Goal: Task Accomplishment & Management: Complete application form

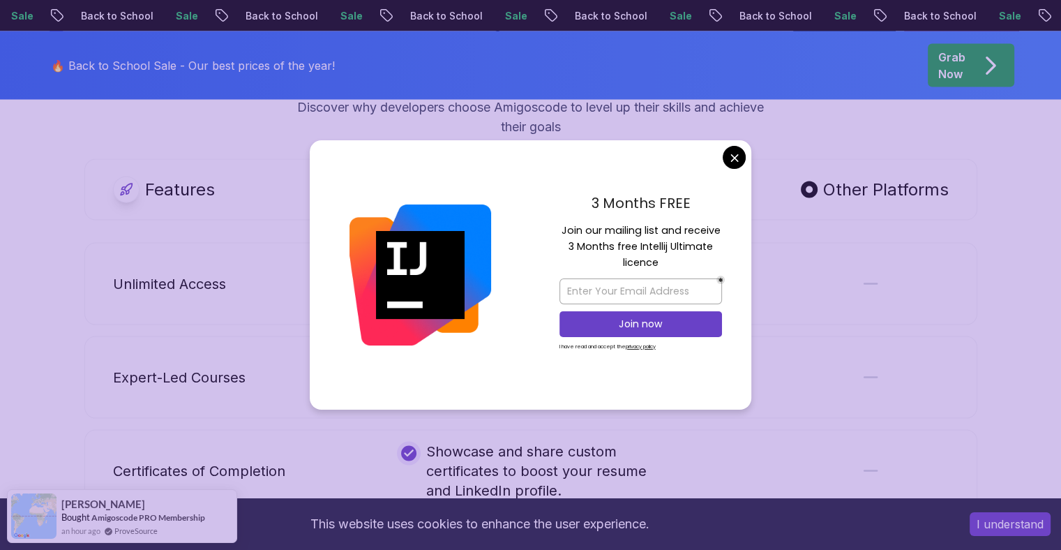
scroll to position [2657, 0]
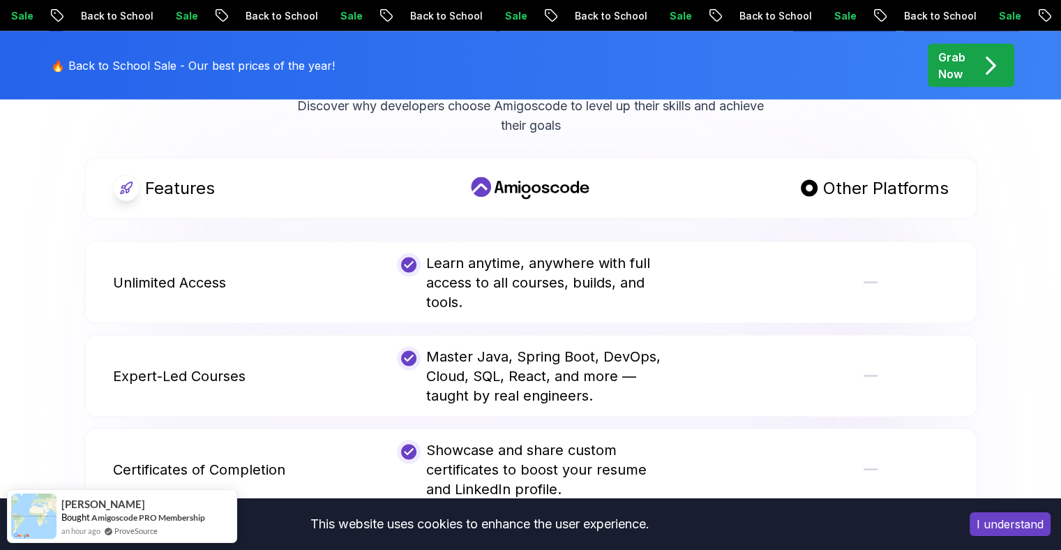
click at [729, 157] on body "Sale Back to School Sale Back to School Sale Back to School Sale Back to School…" at bounding box center [530, 324] width 1061 height 5963
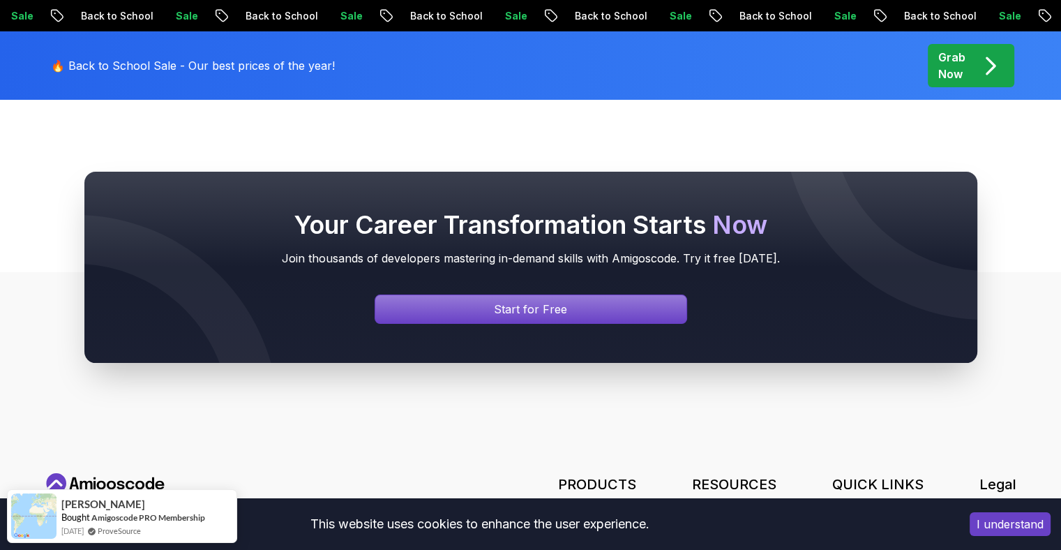
scroll to position [5130, 0]
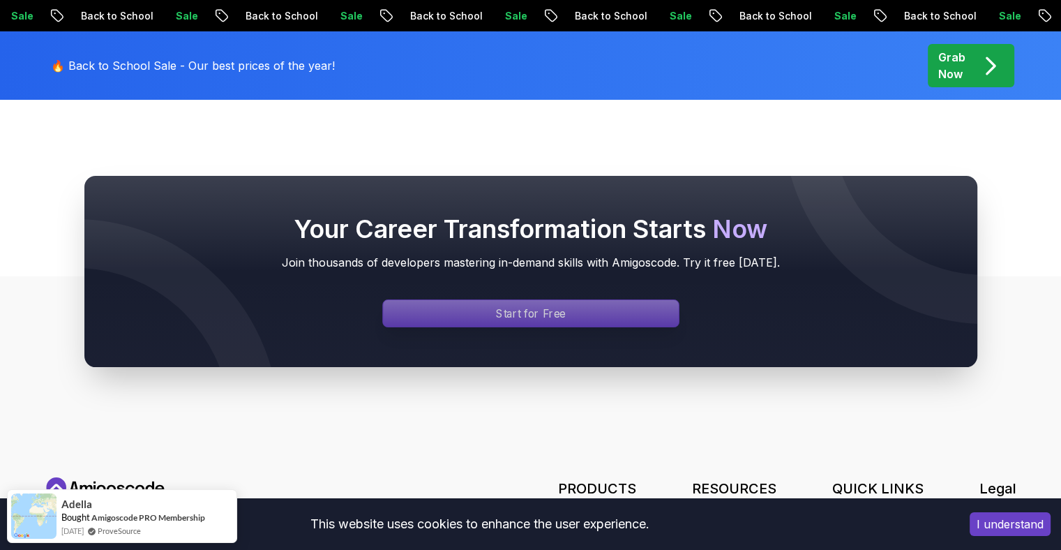
click at [589, 300] on div "Signin page" at bounding box center [531, 313] width 296 height 27
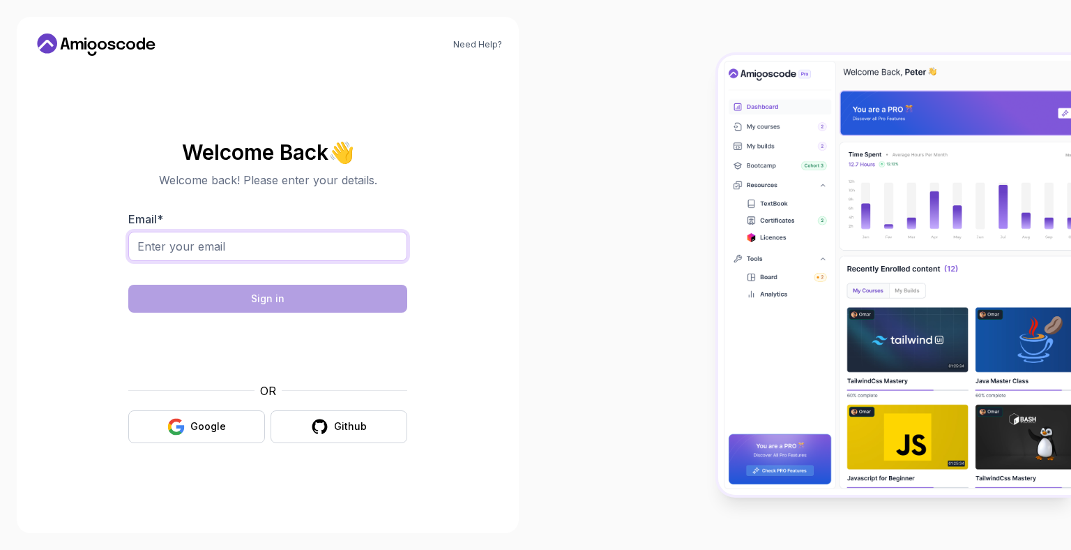
click at [317, 248] on input "Email *" at bounding box center [267, 246] width 279 height 29
type input "nithishattur63@gmail.com"
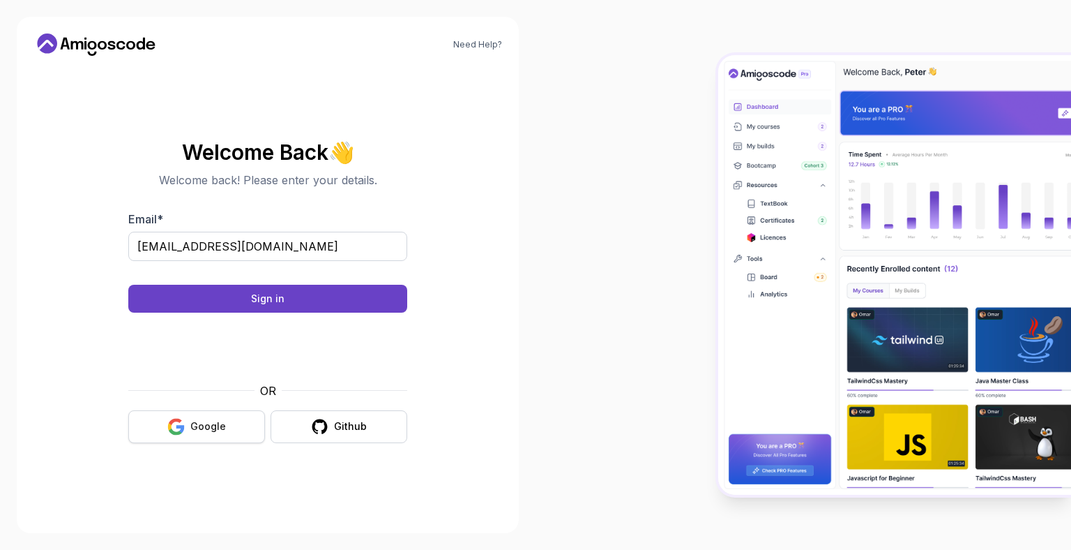
click at [235, 419] on button "Google" at bounding box center [196, 426] width 137 height 33
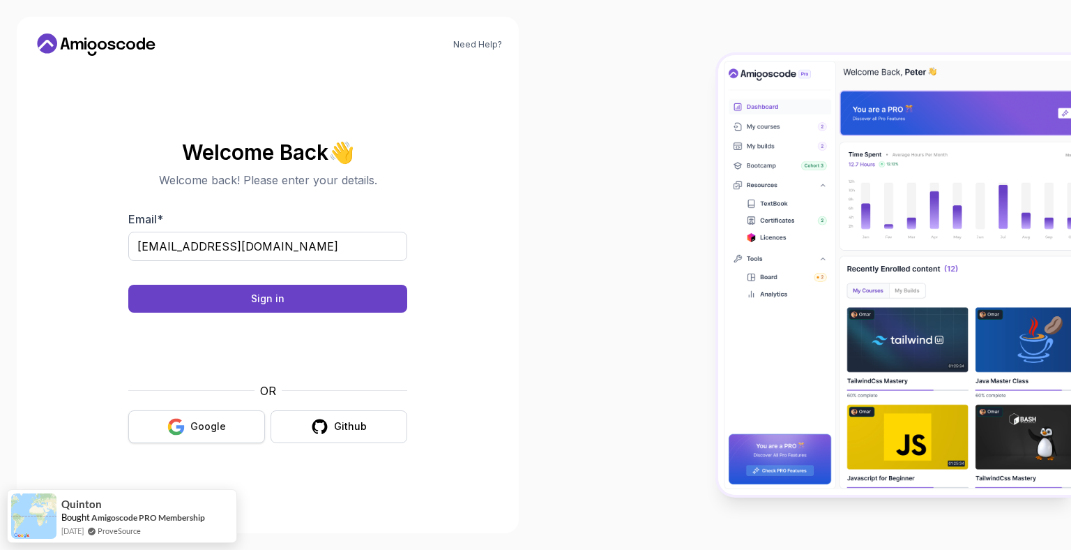
click at [209, 427] on div "Google" at bounding box center [208, 426] width 36 height 14
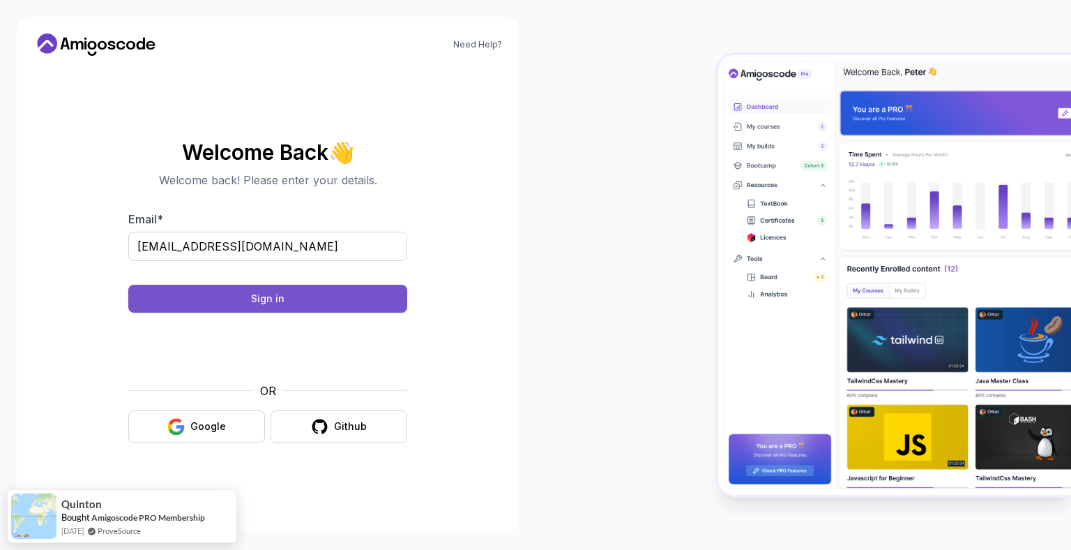
click at [295, 300] on button "Sign in" at bounding box center [267, 299] width 279 height 28
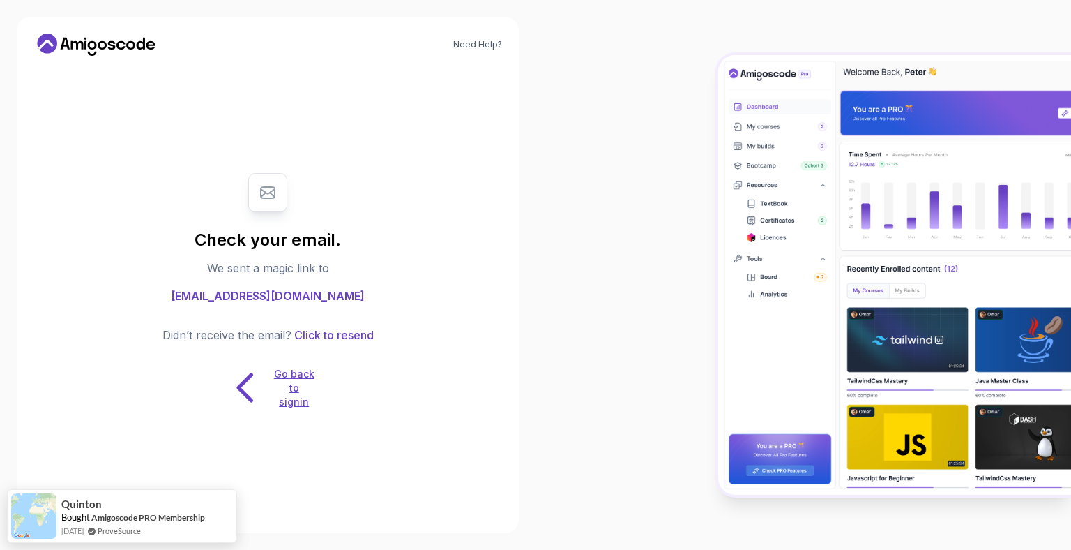
click at [248, 390] on icon at bounding box center [246, 387] width 44 height 44
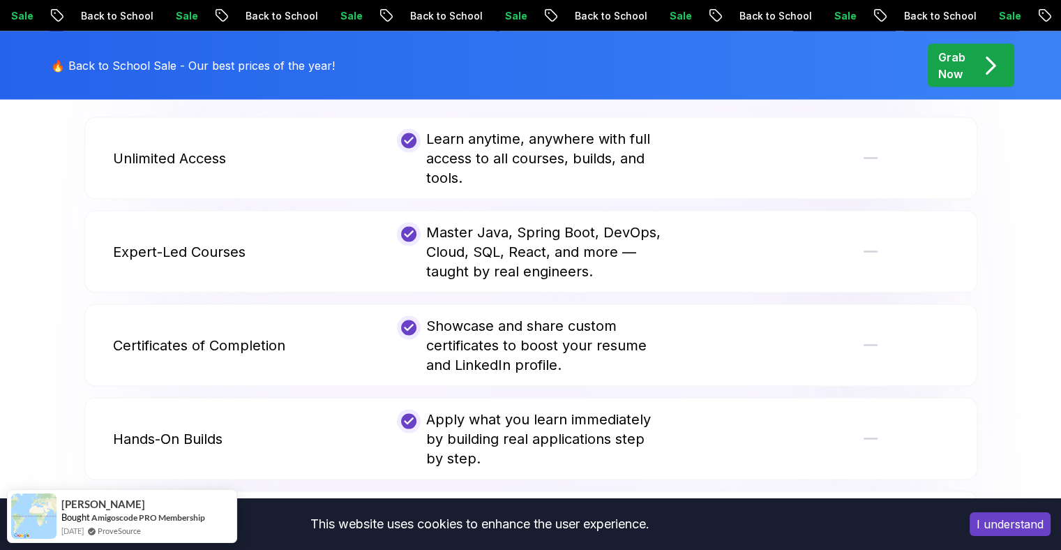
scroll to position [2683, 0]
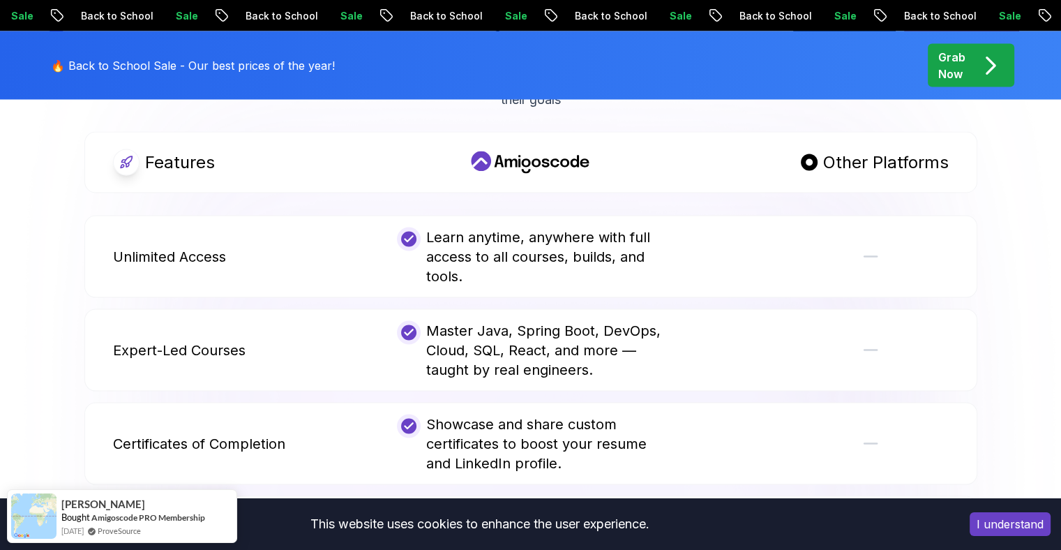
click at [989, 62] on icon "pre-order" at bounding box center [989, 65] width 27 height 27
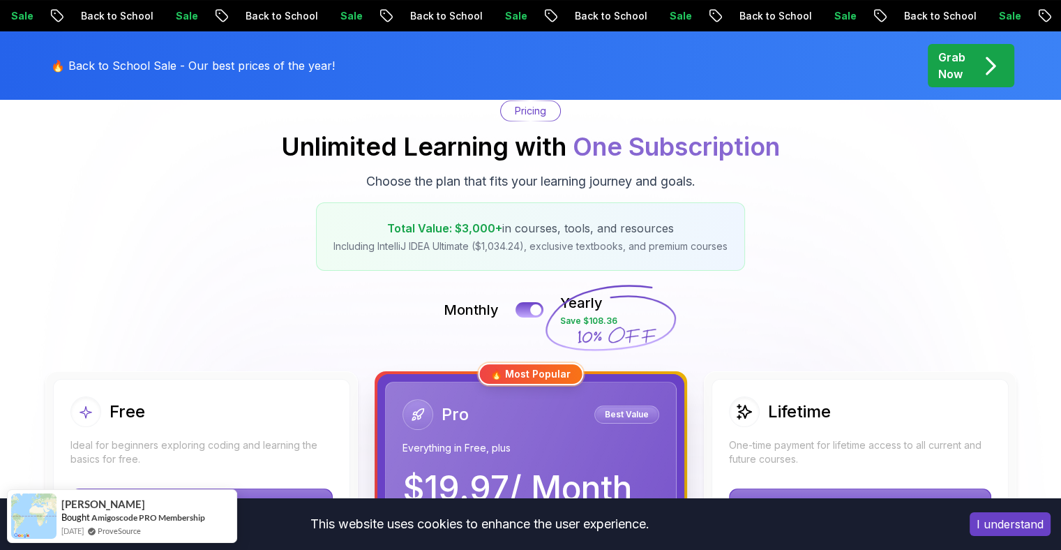
scroll to position [390, 0]
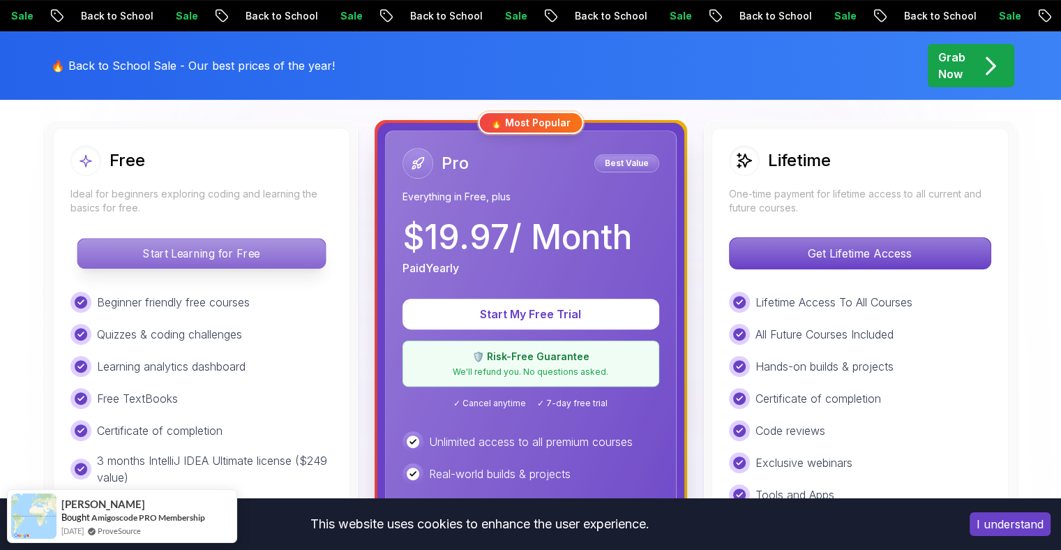
click at [245, 253] on p "Start Learning for Free" at bounding box center [201, 253] width 248 height 29
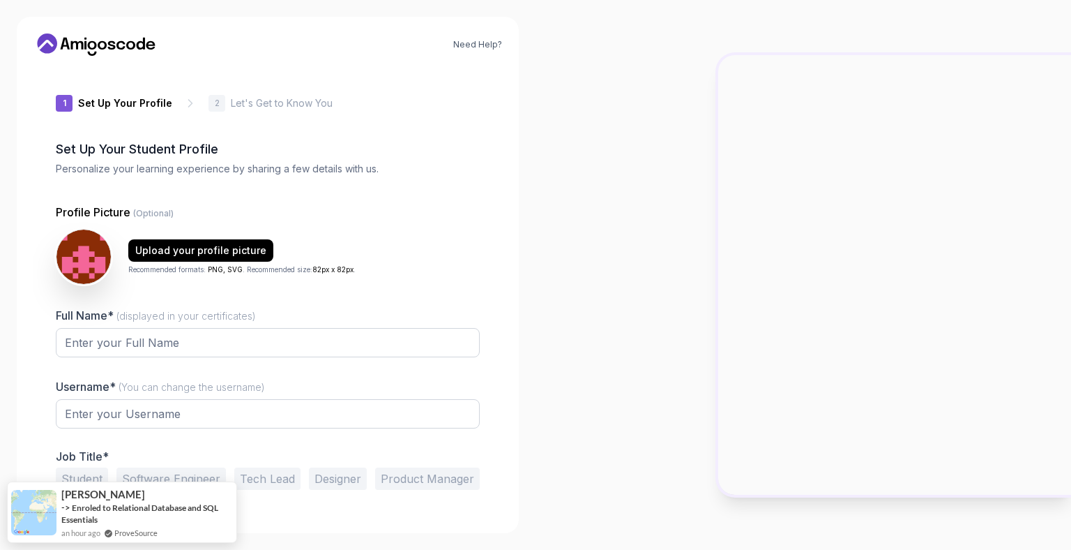
type input "shinycougar9e739"
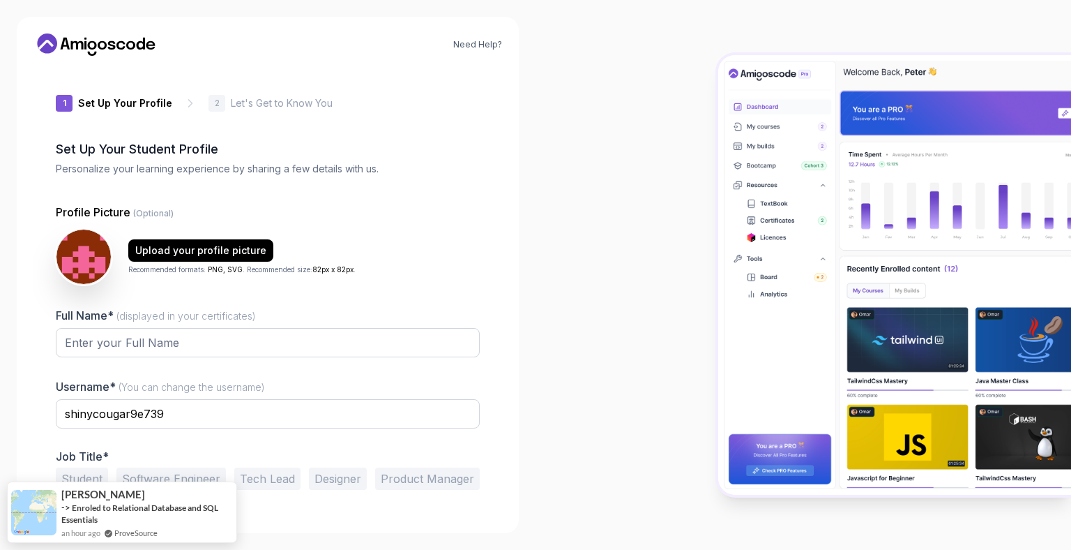
click at [258, 324] on div "Full Name* (displayed in your certificates)" at bounding box center [268, 340] width 424 height 66
click at [191, 422] on input "shinycougar9e739" at bounding box center [268, 413] width 424 height 29
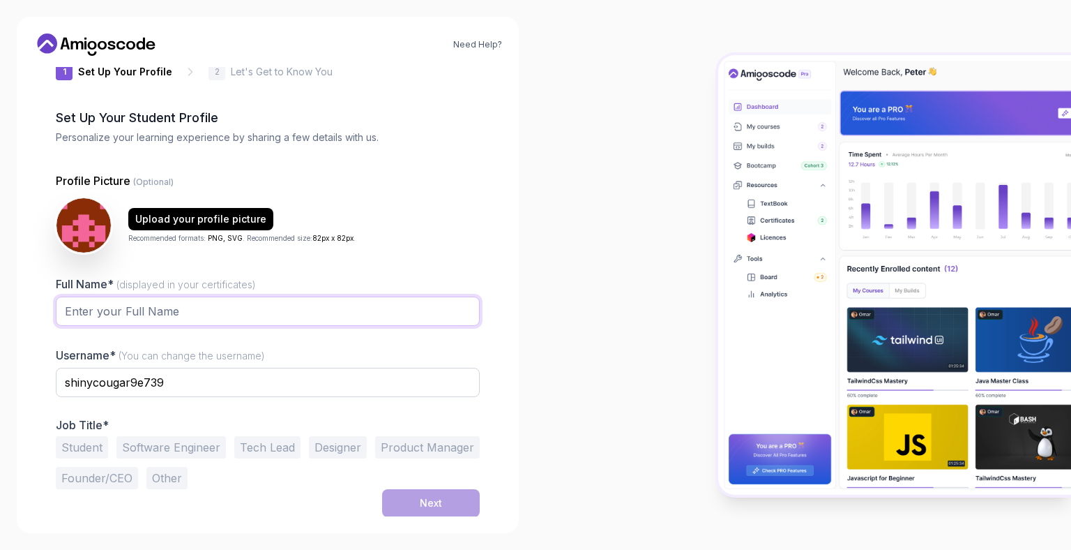
click at [199, 319] on input "Full Name* (displayed in your certificates)" at bounding box center [268, 310] width 424 height 29
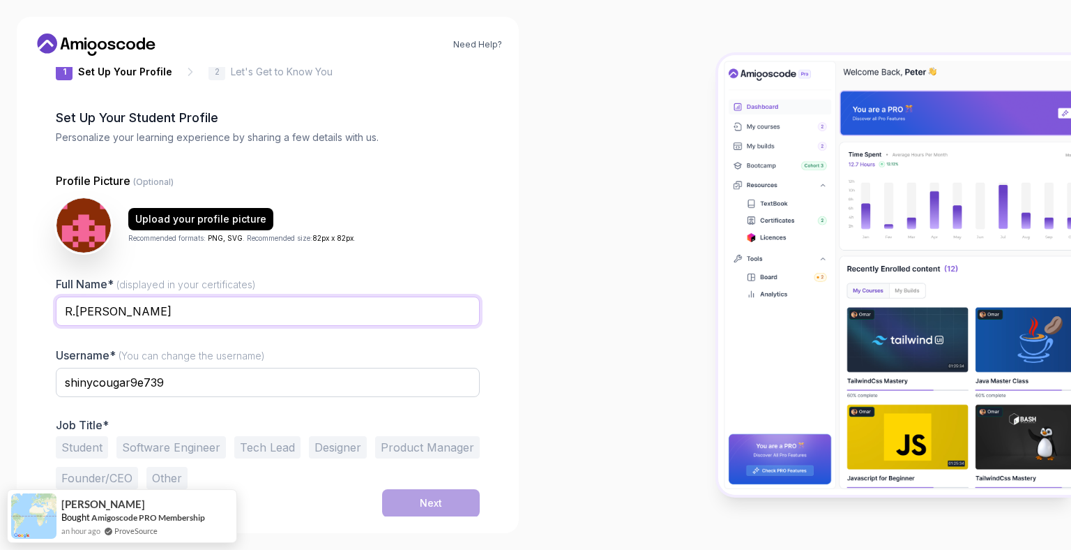
click at [113, 313] on input "R.[PERSON_NAME]" at bounding box center [268, 310] width 424 height 29
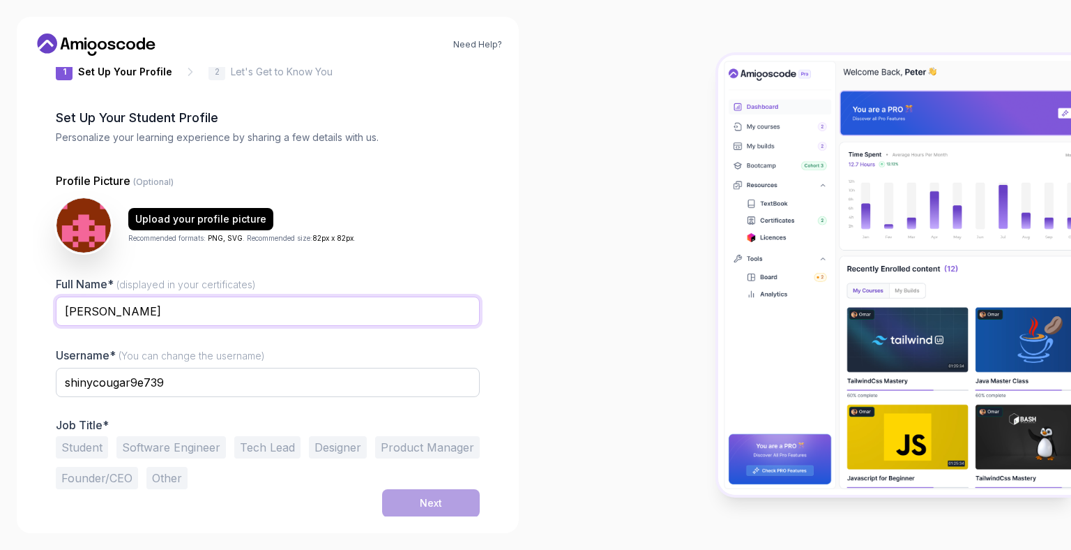
type input "[PERSON_NAME]"
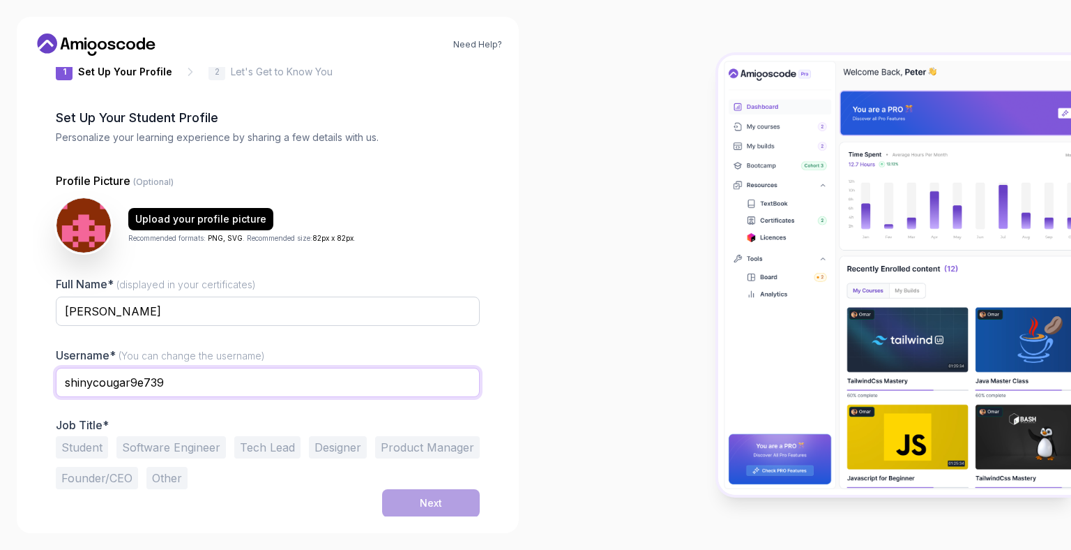
drag, startPoint x: 177, startPoint y: 376, endPoint x: 25, endPoint y: 391, distance: 152.8
click at [25, 391] on div "Need Help? 1 Set Up Your Profile 1 Set Up Your Profile 2 Let's Get to Know You …" at bounding box center [268, 275] width 502 height 516
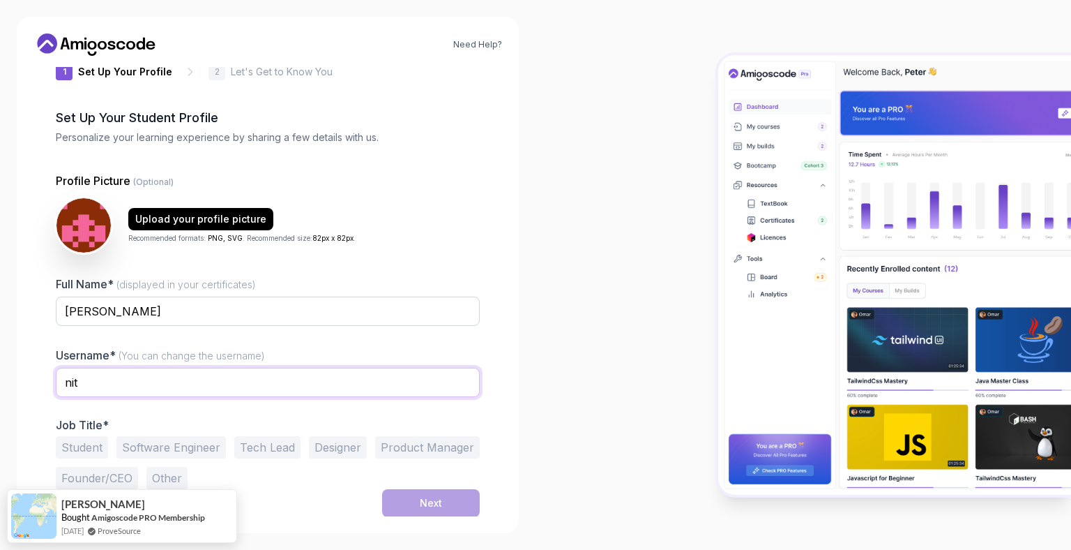
type input "Nith_ish_z"
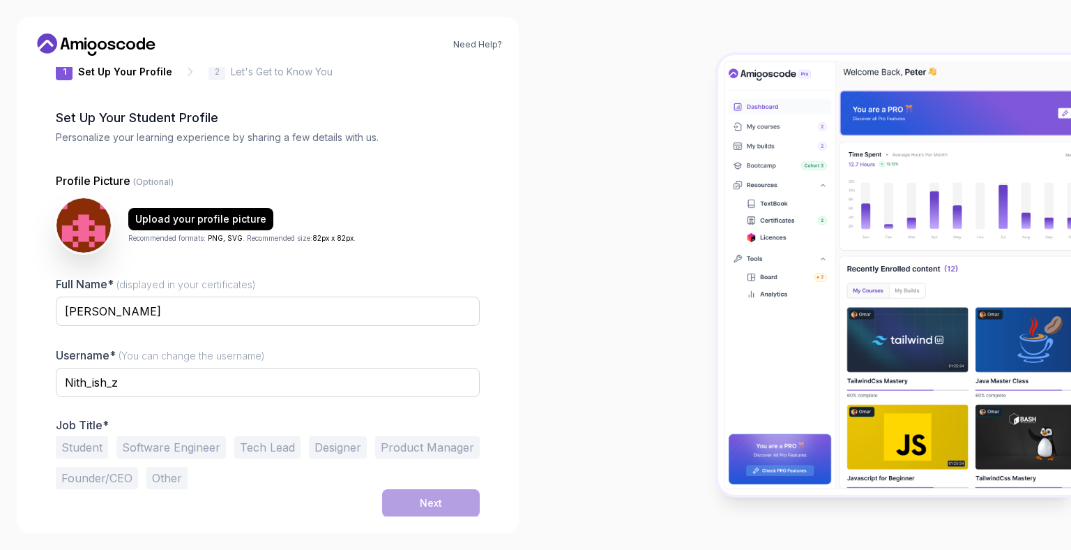
click at [91, 444] on button "Student" at bounding box center [82, 447] width 52 height 22
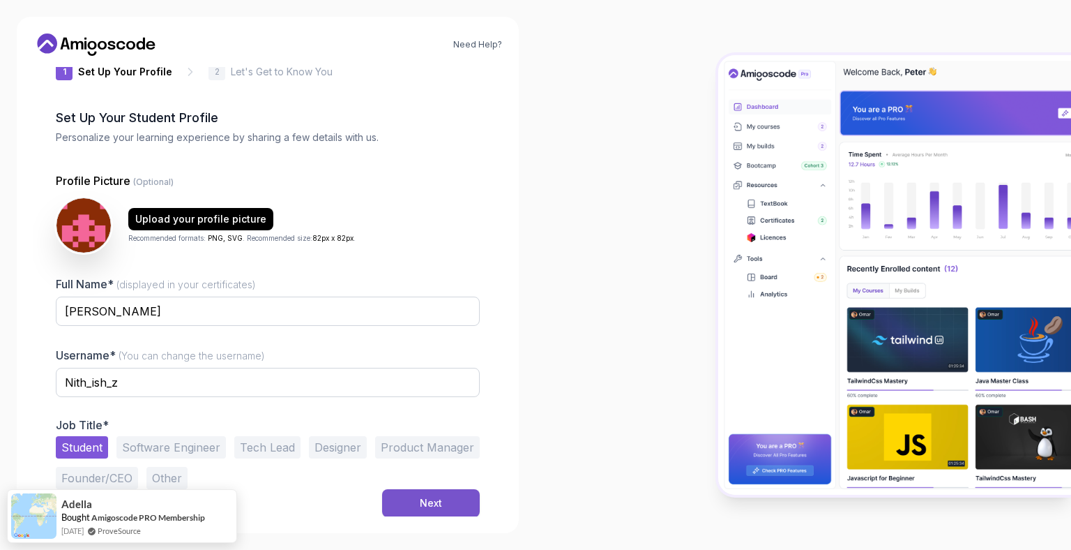
click at [429, 513] on button "Next" at bounding box center [431, 503] width 98 height 28
click at [416, 506] on button "Next" at bounding box center [431, 503] width 98 height 28
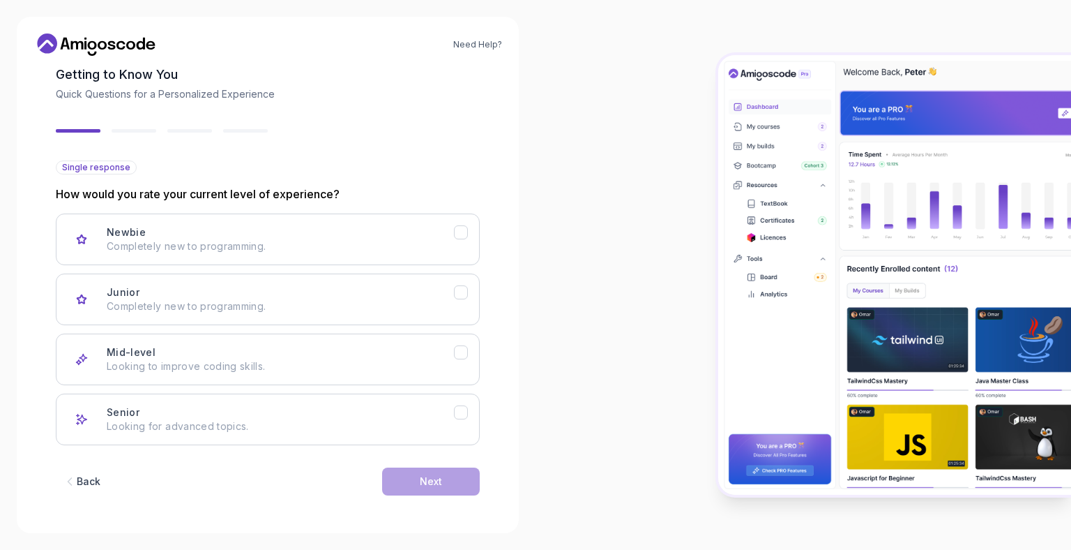
scroll to position [74, 0]
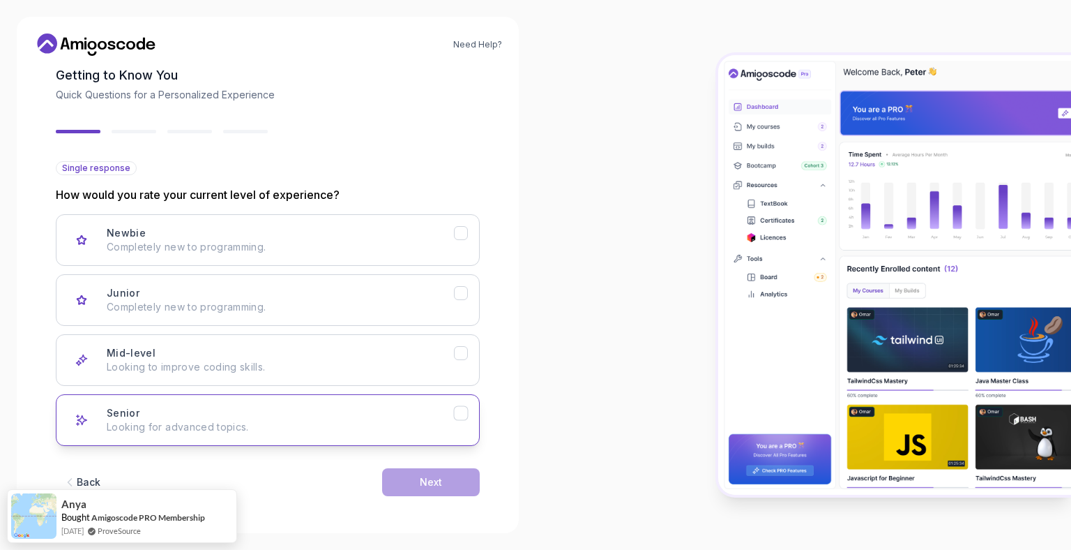
click at [460, 409] on icon "Senior" at bounding box center [461, 413] width 13 height 13
click at [430, 484] on div "Next" at bounding box center [431, 482] width 22 height 14
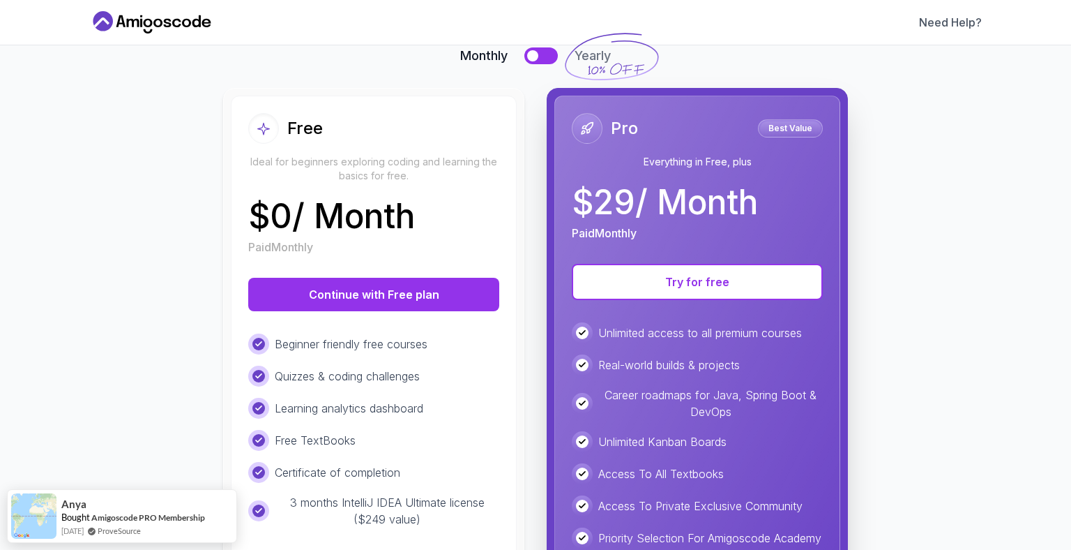
scroll to position [111, 0]
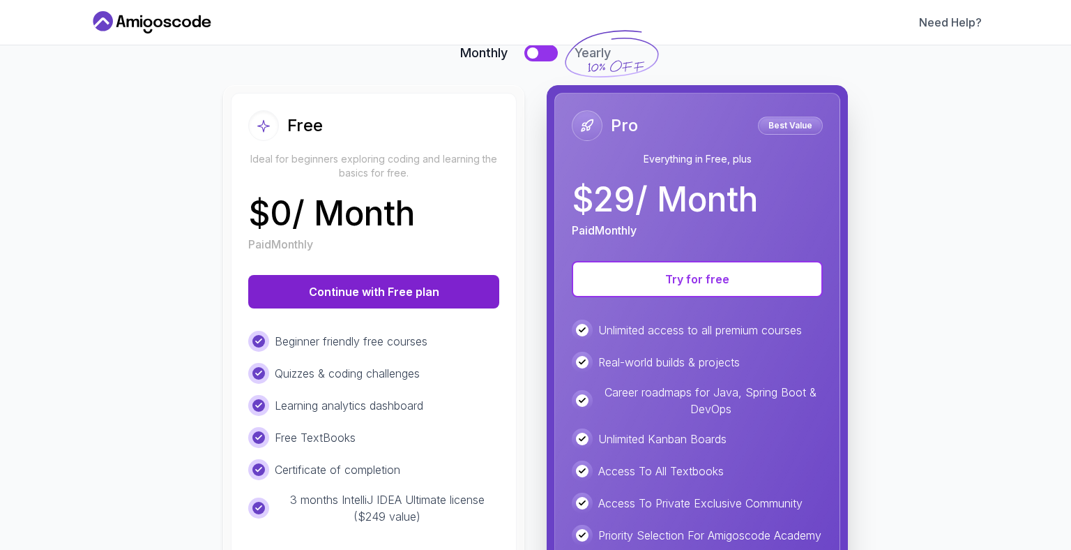
click at [368, 291] on button "Continue with Free plan" at bounding box center [373, 291] width 251 height 33
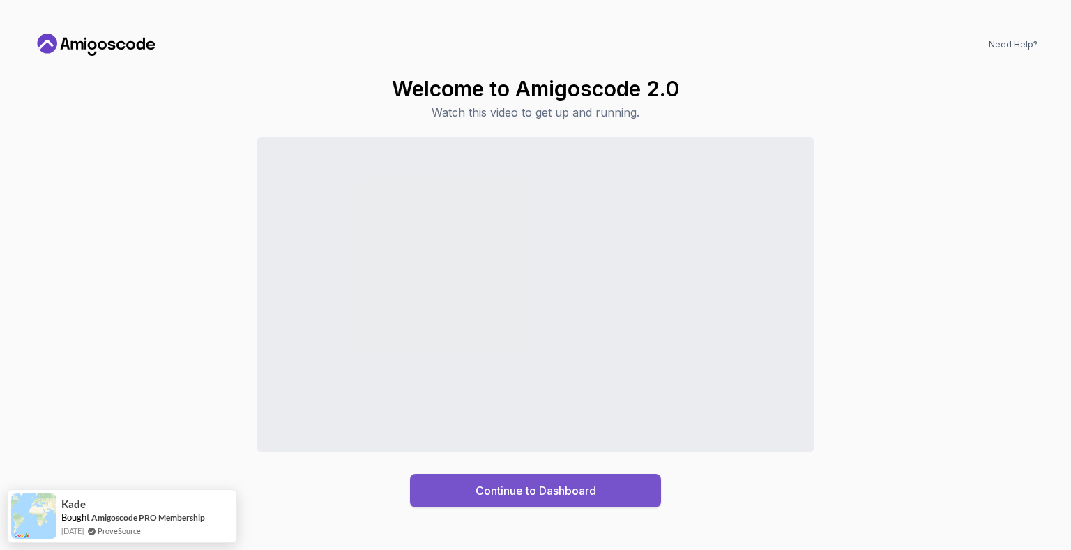
click at [522, 481] on button "Continue to Dashboard" at bounding box center [535, 490] width 251 height 33
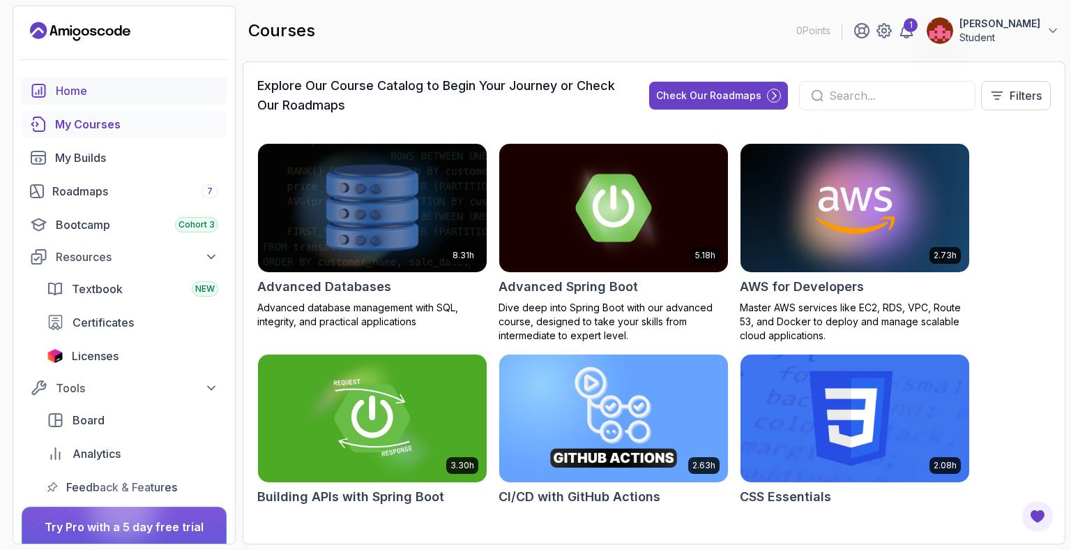
click at [74, 84] on div "Home" at bounding box center [137, 90] width 162 height 17
